Goal: Task Accomplishment & Management: Use online tool/utility

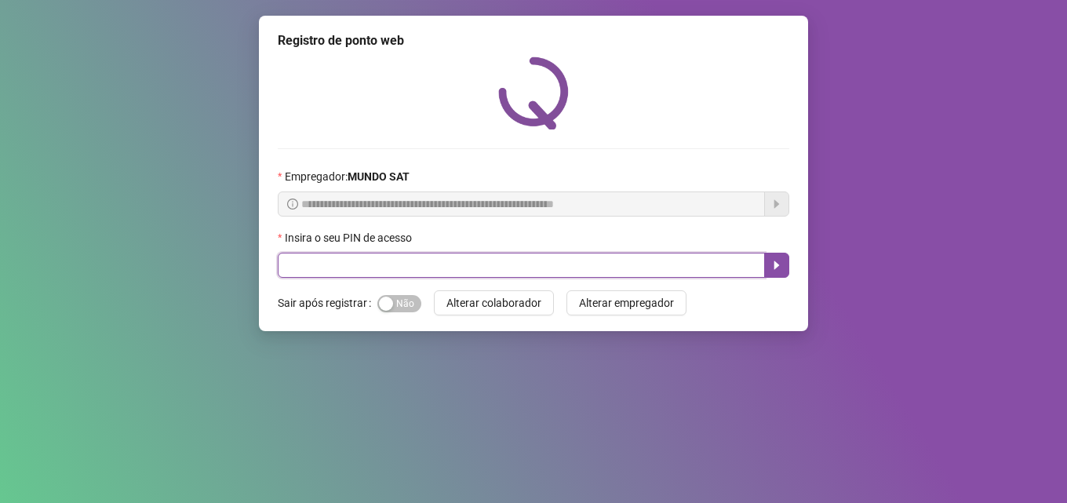
click at [565, 264] on input "text" at bounding box center [521, 265] width 487 height 25
type input "*****"
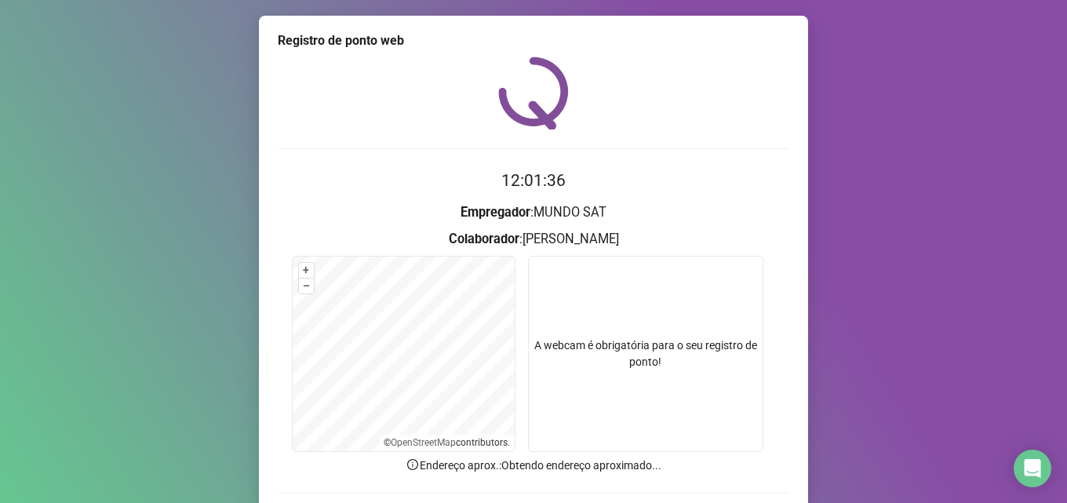
scroll to position [110, 0]
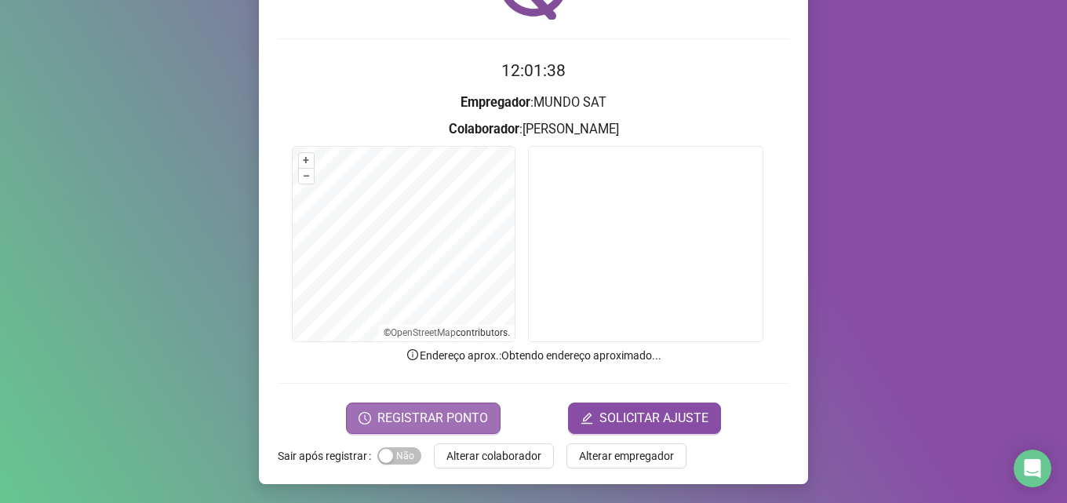
click at [397, 413] on span "REGISTRAR PONTO" at bounding box center [432, 418] width 111 height 19
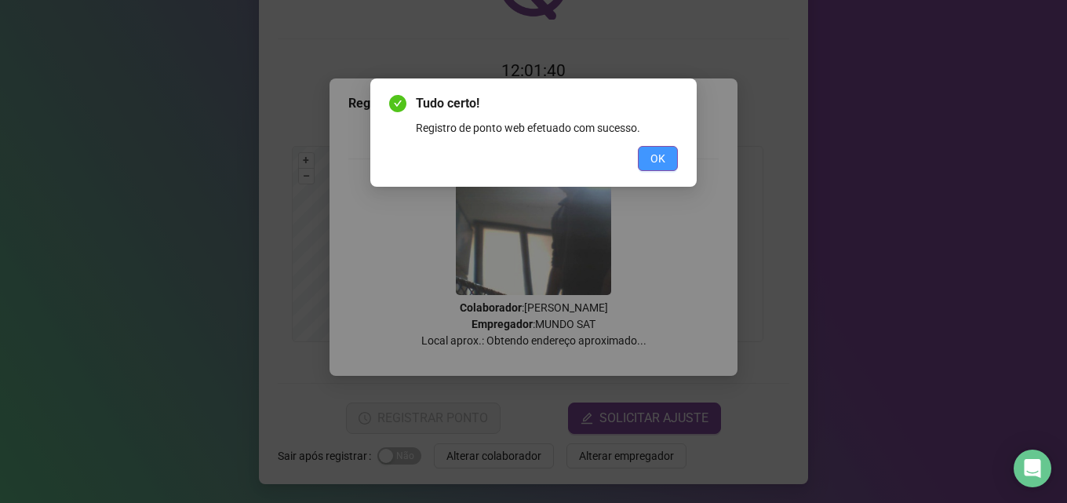
click at [647, 157] on button "OK" at bounding box center [658, 158] width 40 height 25
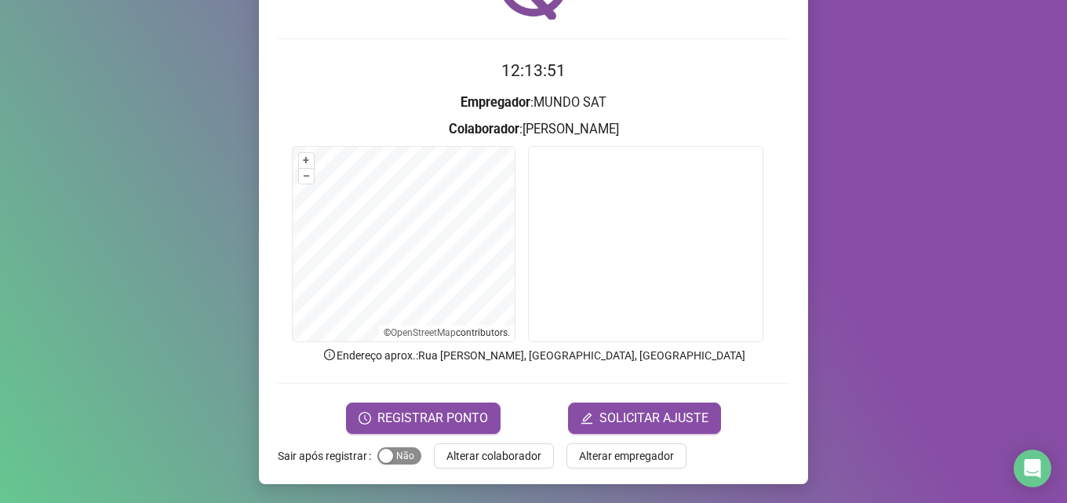
click at [403, 452] on span "Sim Não" at bounding box center [399, 455] width 44 height 17
